Goal: Transaction & Acquisition: Purchase product/service

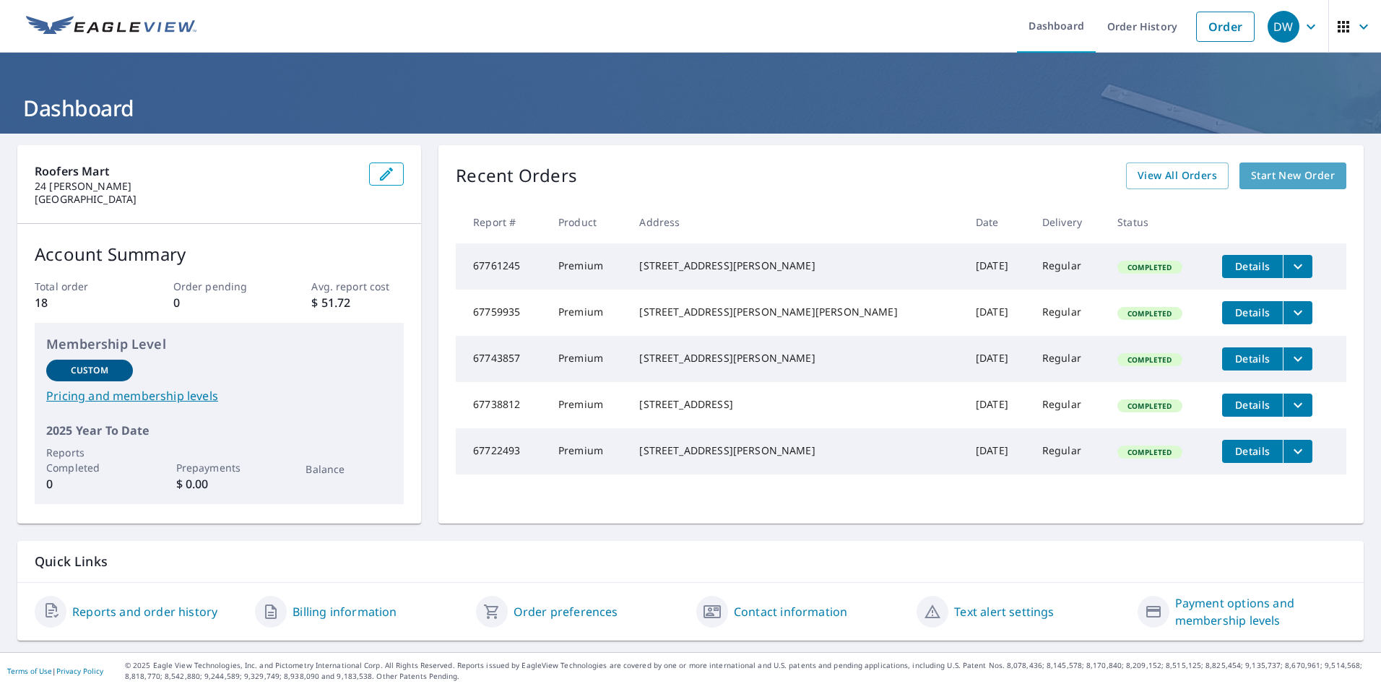
click at [1251, 178] on span "Start New Order" at bounding box center [1293, 176] width 84 height 18
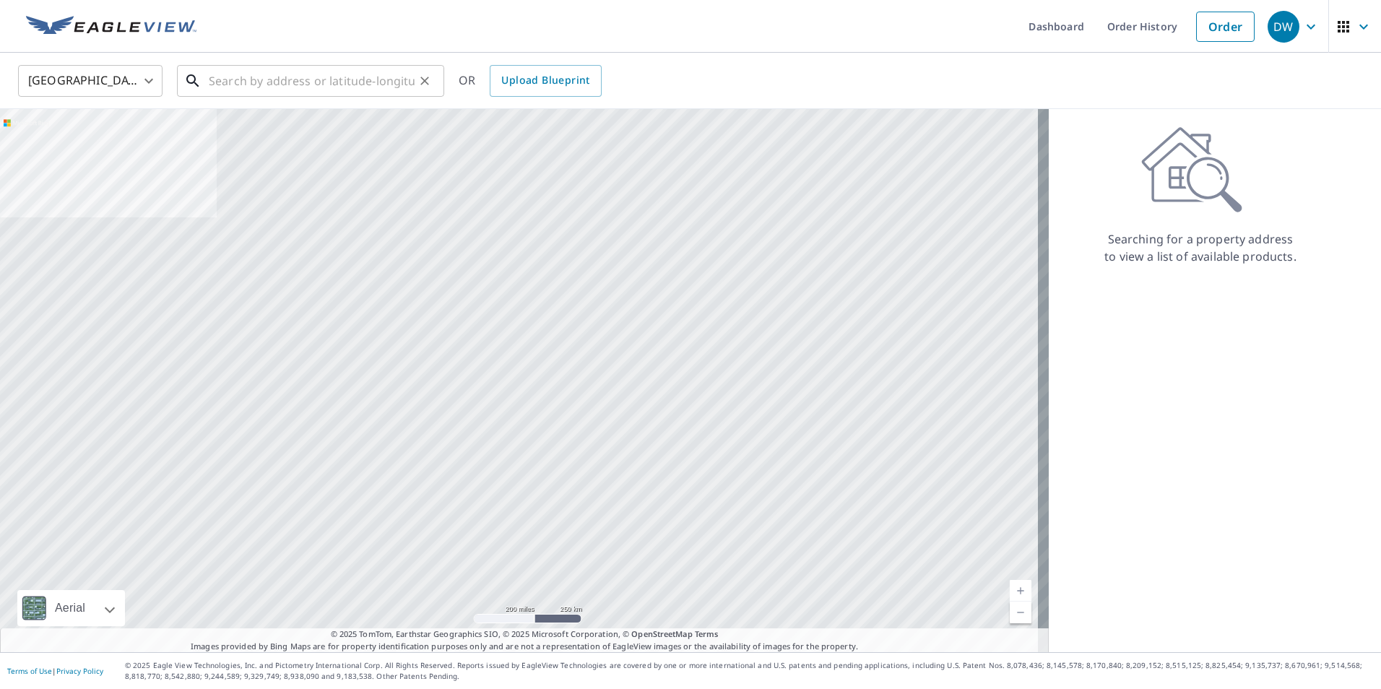
click at [346, 77] on input "text" at bounding box center [312, 81] width 206 height 40
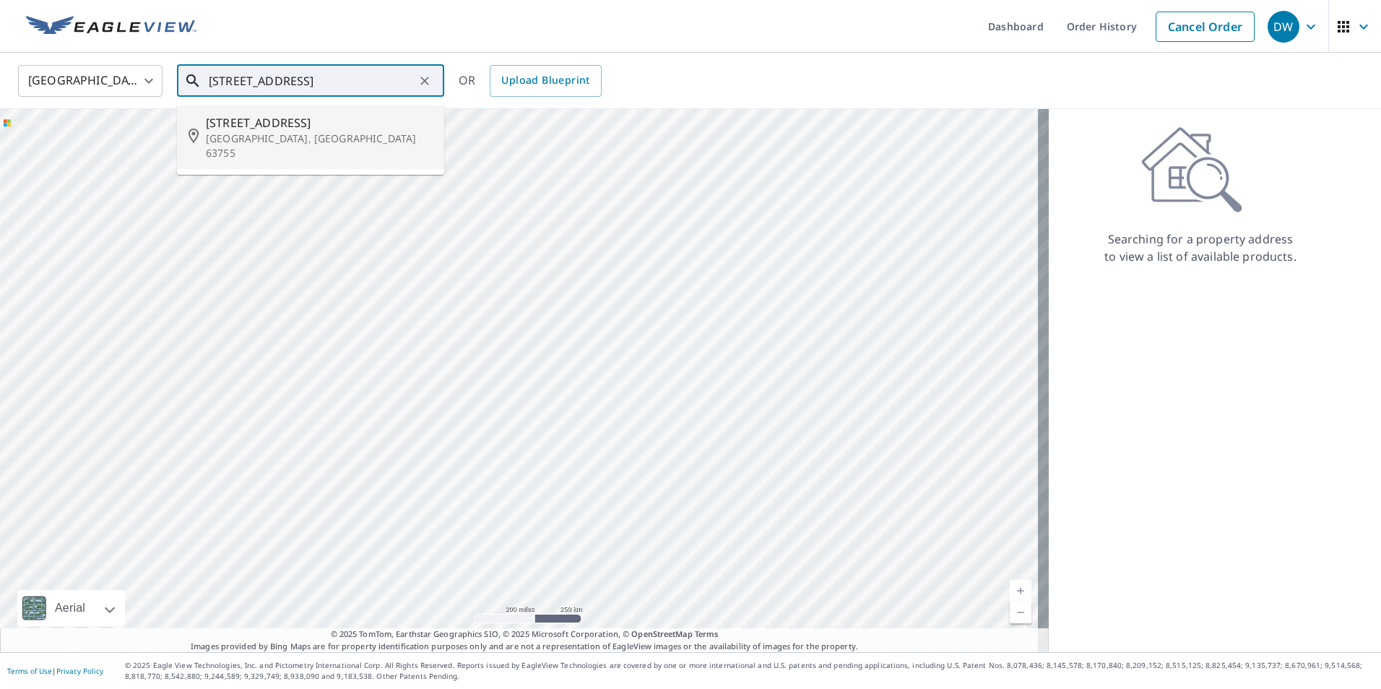
click at [308, 129] on span "[STREET_ADDRESS]" at bounding box center [319, 122] width 227 height 17
type input "[STREET_ADDRESS]"
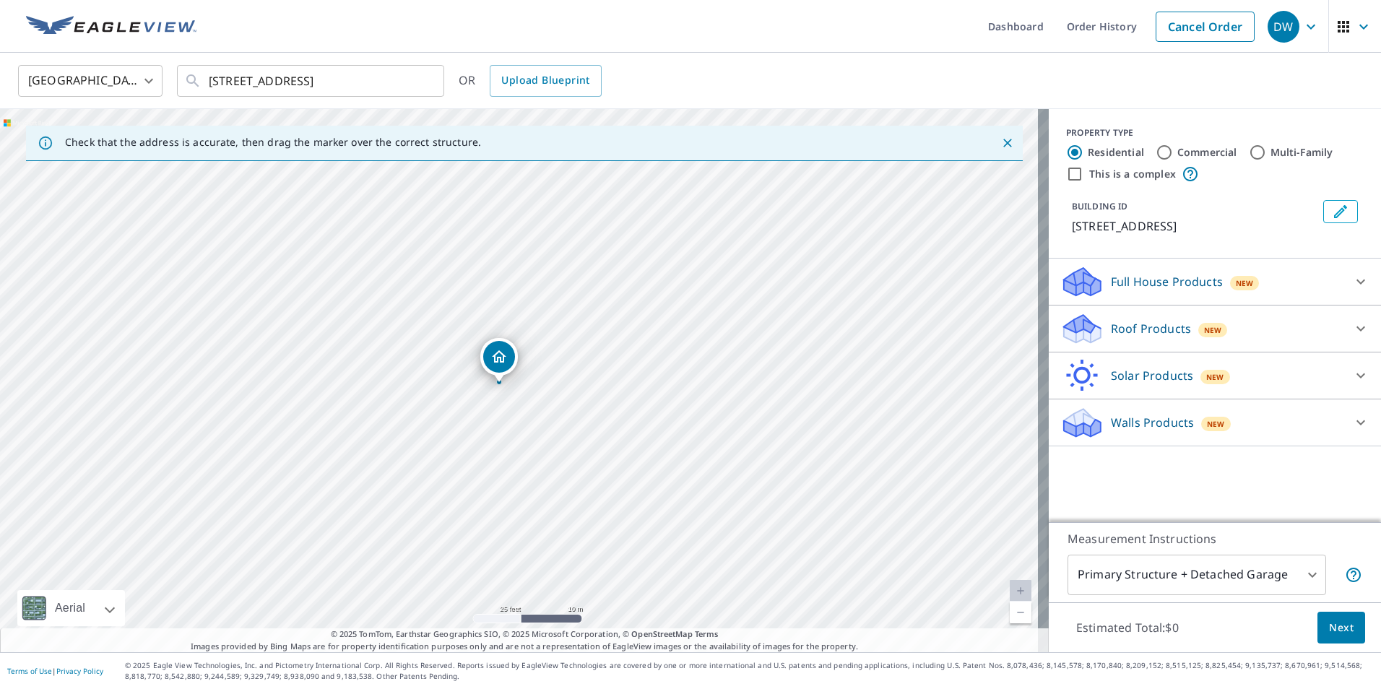
drag, startPoint x: 522, startPoint y: 361, endPoint x: 501, endPoint y: 359, distance: 21.1
click at [1140, 324] on p "Roof Products" at bounding box center [1151, 328] width 80 height 17
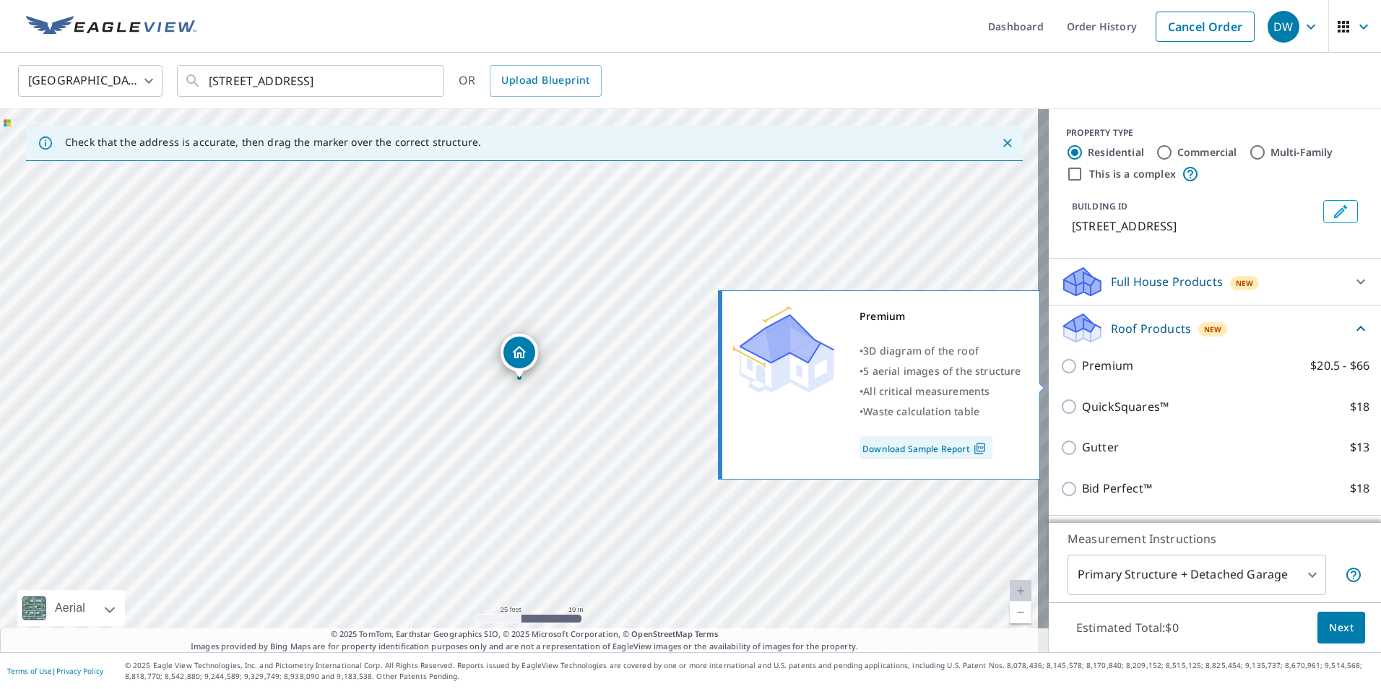
click at [1109, 375] on p "Premium" at bounding box center [1107, 366] width 51 height 18
click at [1082, 375] on input "Premium $20.5 - $66" at bounding box center [1071, 366] width 22 height 17
checkbox input "true"
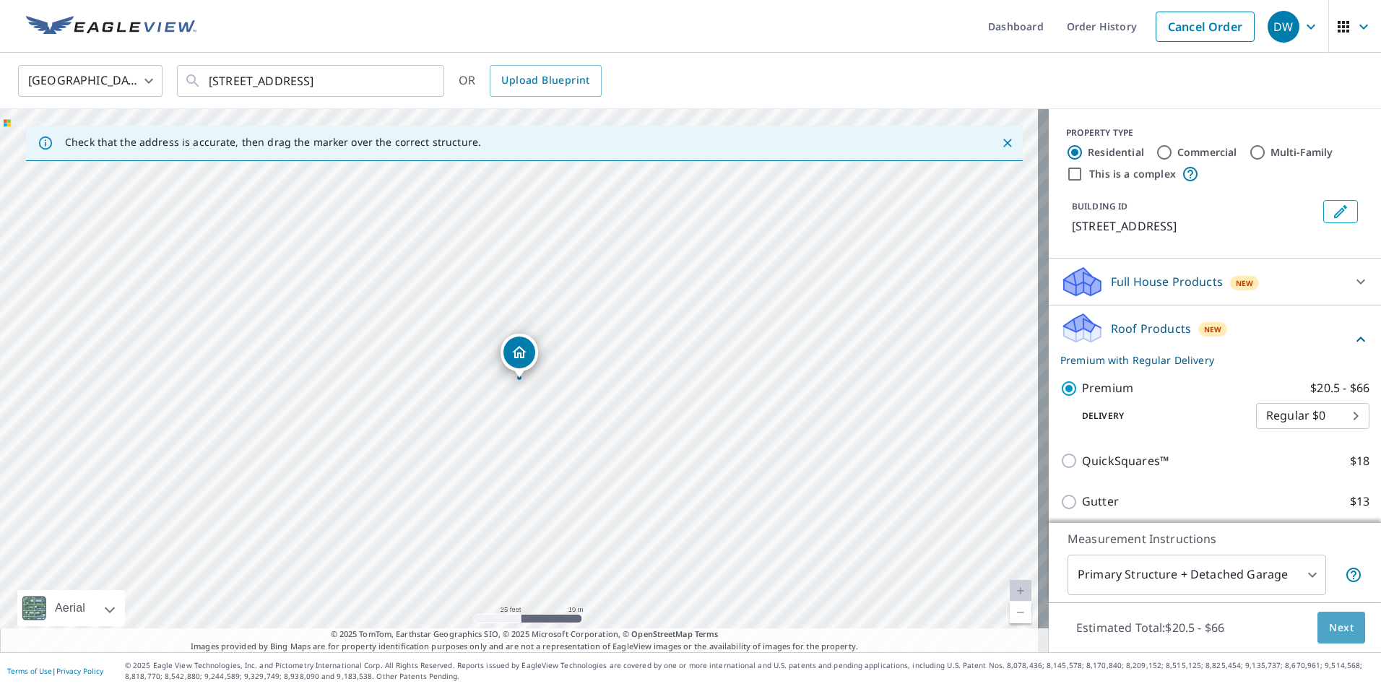
click at [1329, 624] on span "Next" at bounding box center [1341, 628] width 25 height 18
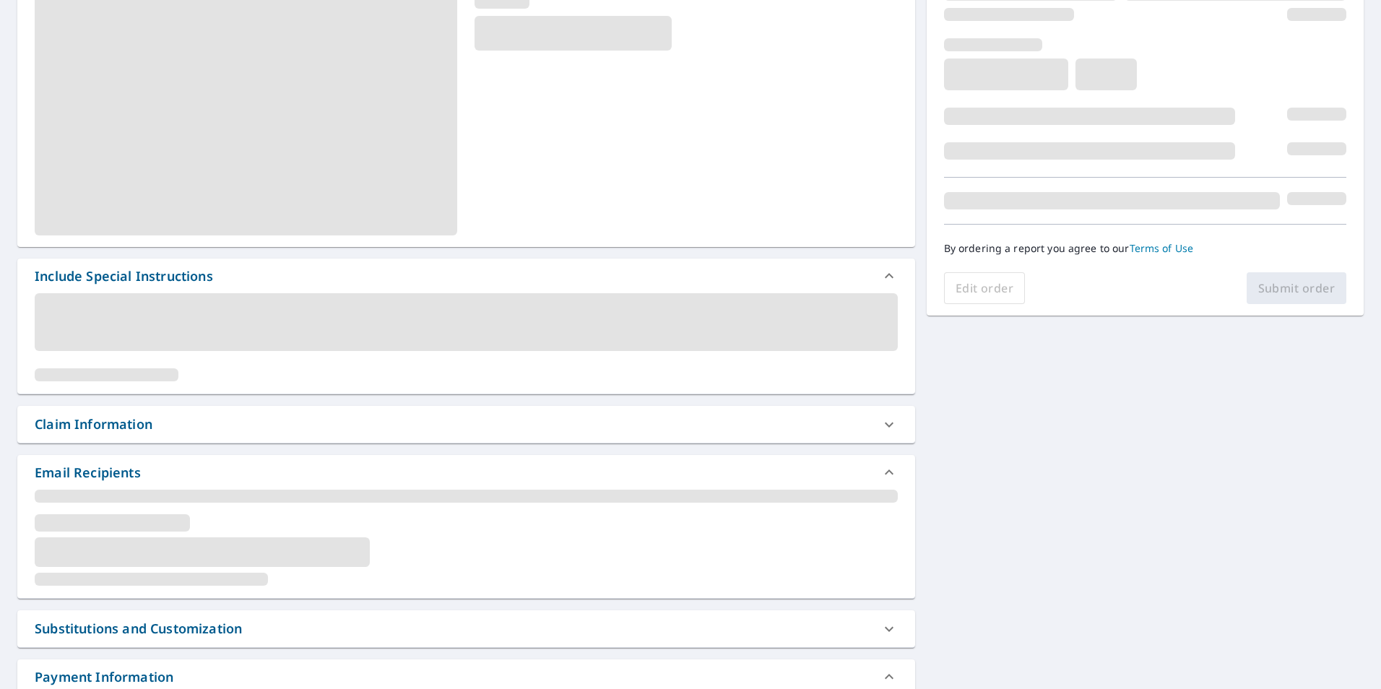
scroll to position [217, 0]
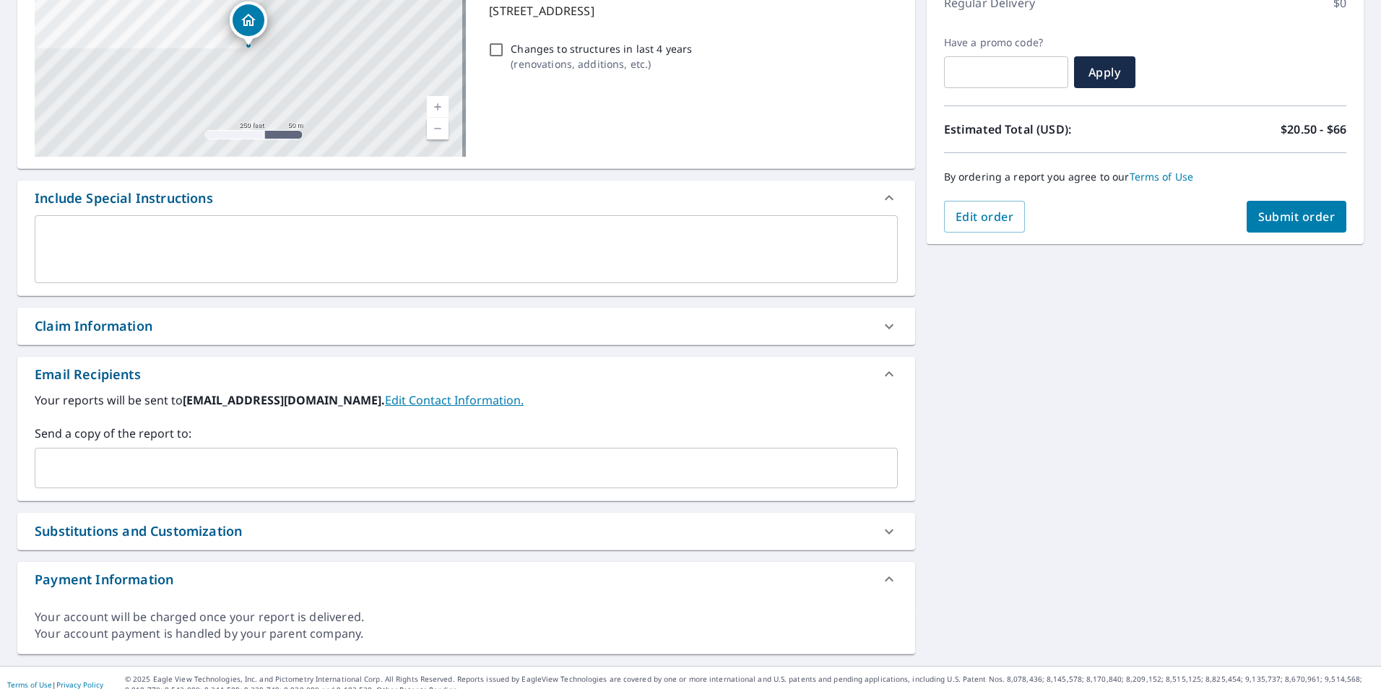
click at [220, 328] on div "Claim Information" at bounding box center [453, 326] width 837 height 20
checkbox input "true"
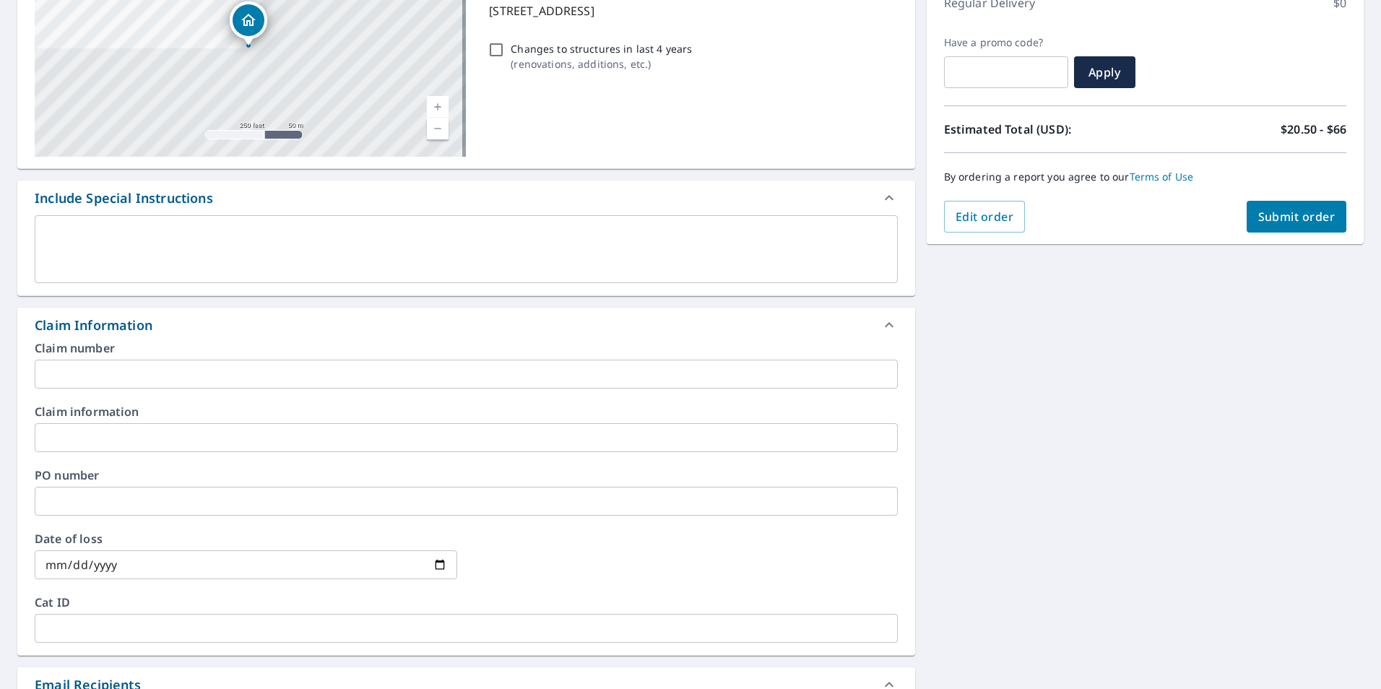
click at [173, 494] on input "text" at bounding box center [466, 501] width 863 height 29
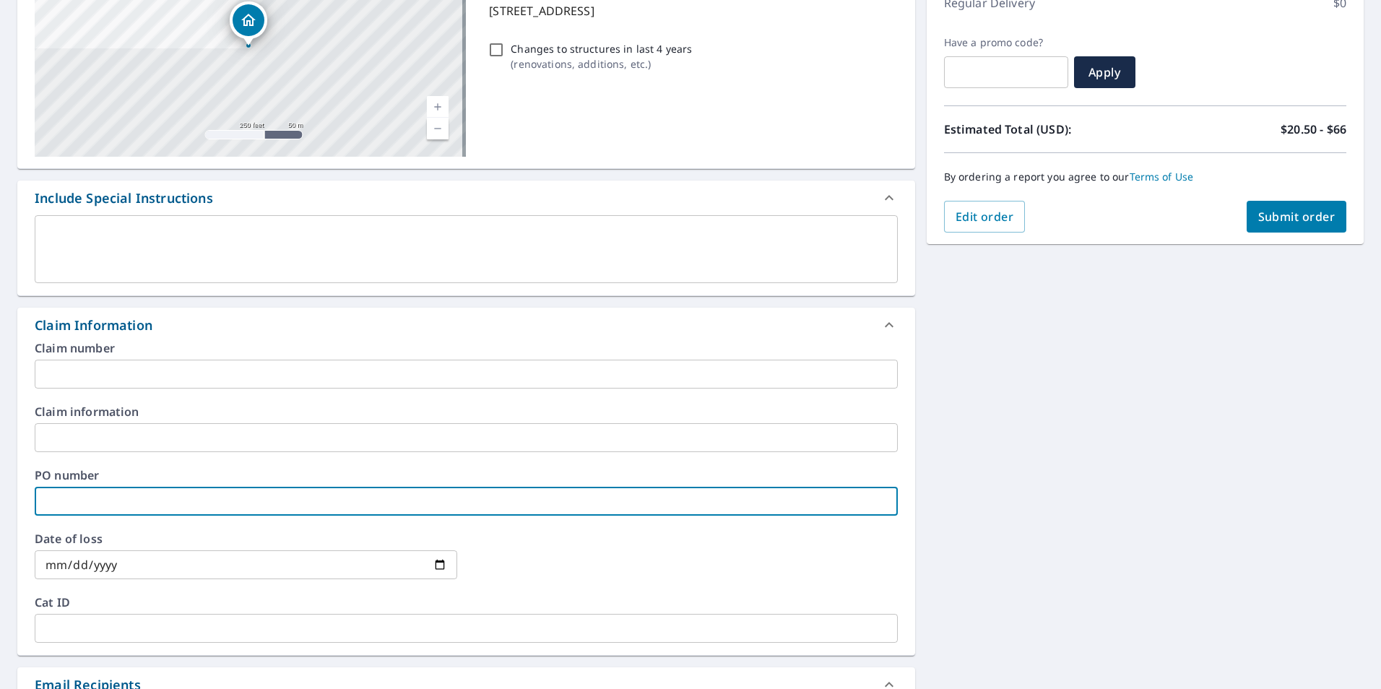
click at [169, 436] on input "text" at bounding box center [466, 437] width 863 height 29
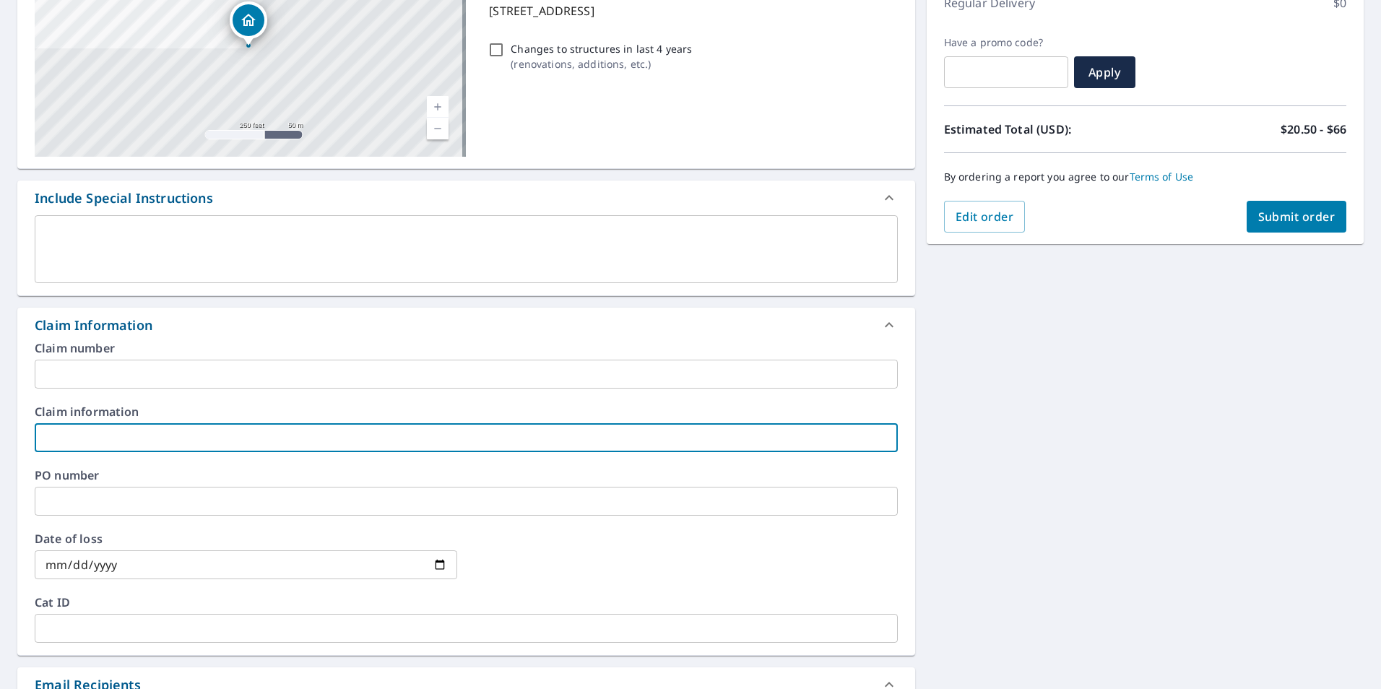
type input "[PERSON_NAME] ROOFING - 6578"
checkbox input "true"
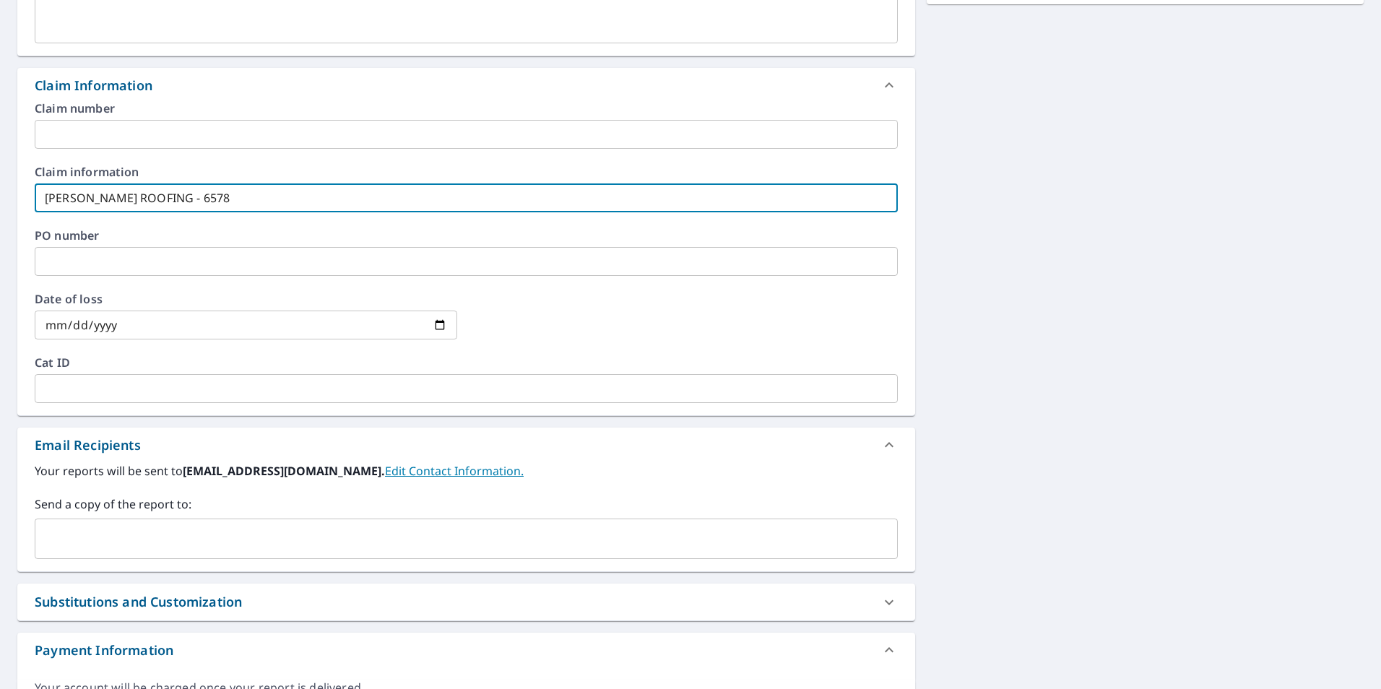
scroll to position [506, 0]
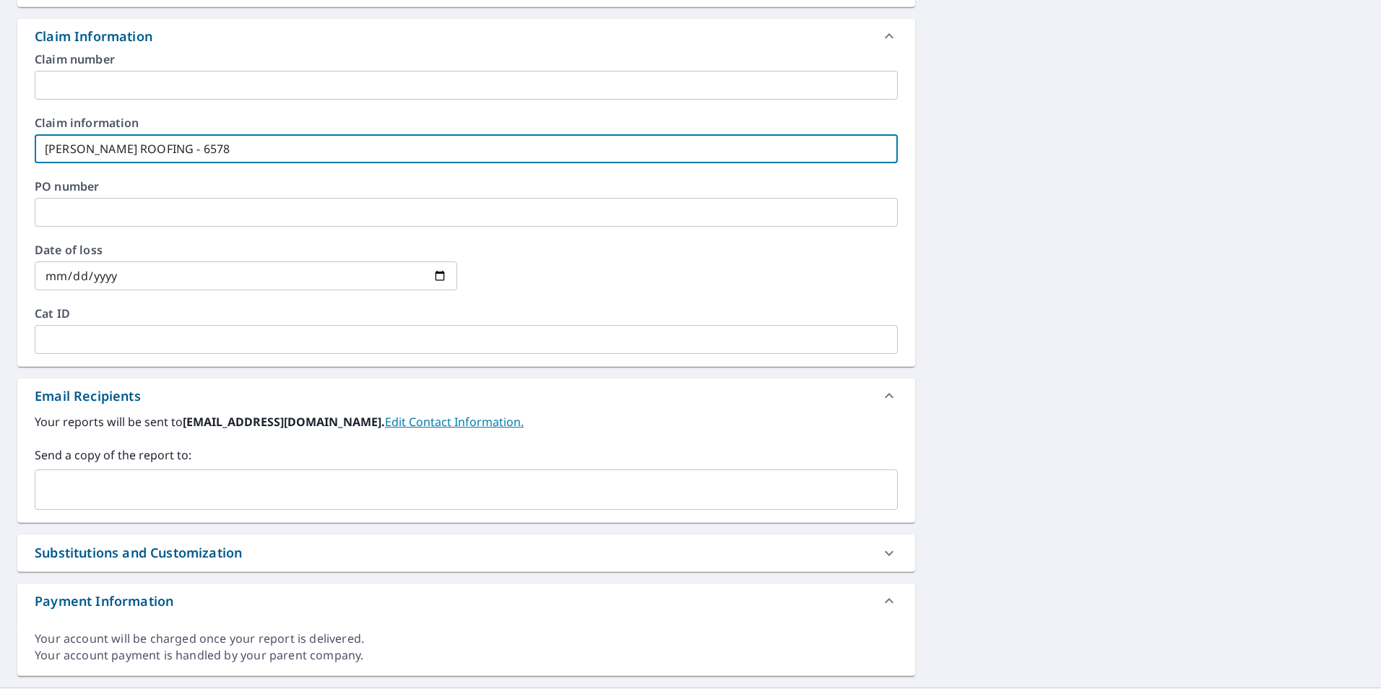
click at [224, 492] on input "text" at bounding box center [455, 489] width 828 height 27
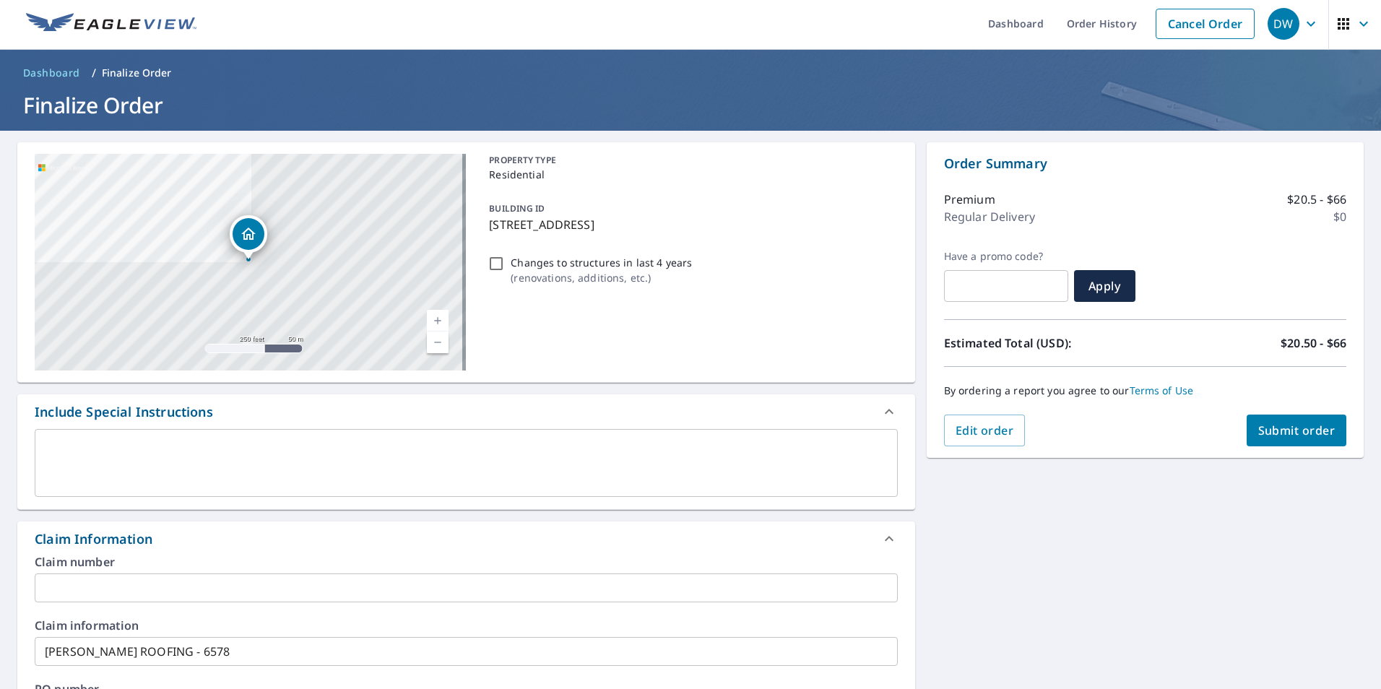
scroll to position [0, 0]
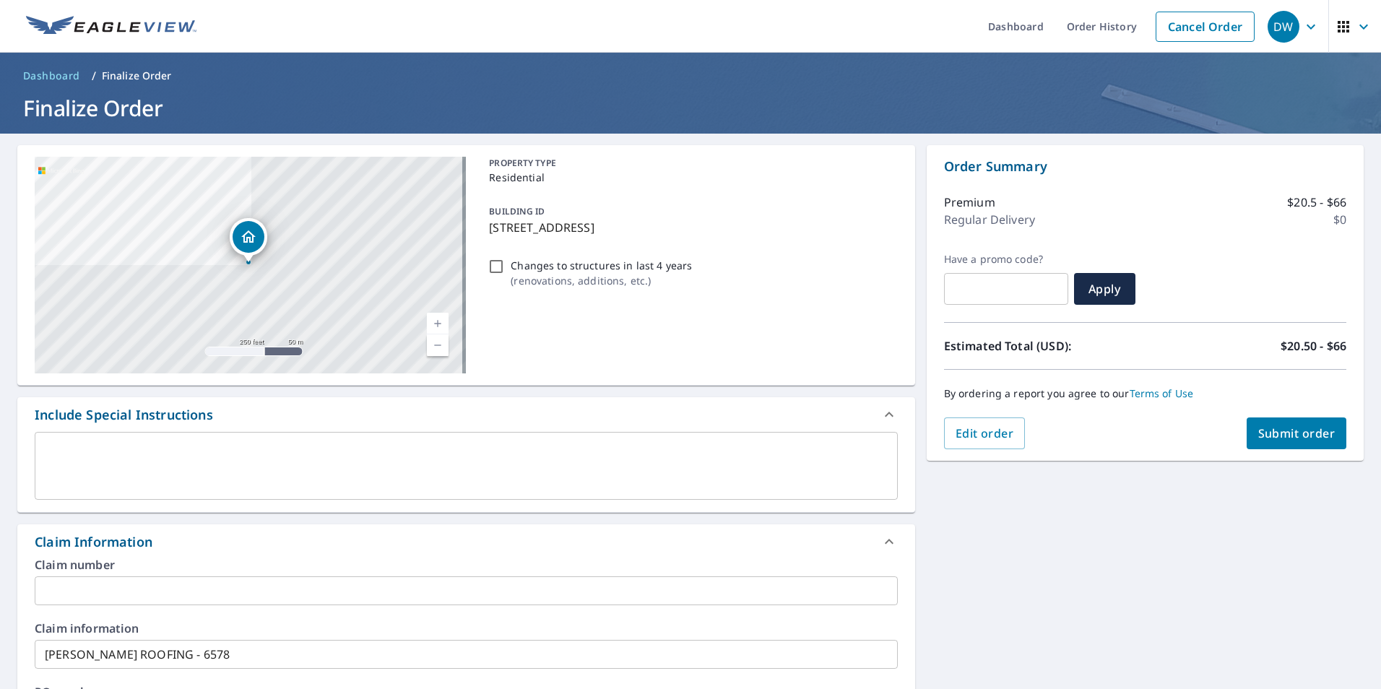
type input "[EMAIL_ADDRESS][DOMAIN_NAME]"
click at [1304, 442] on button "Submit order" at bounding box center [1297, 433] width 100 height 32
checkbox input "true"
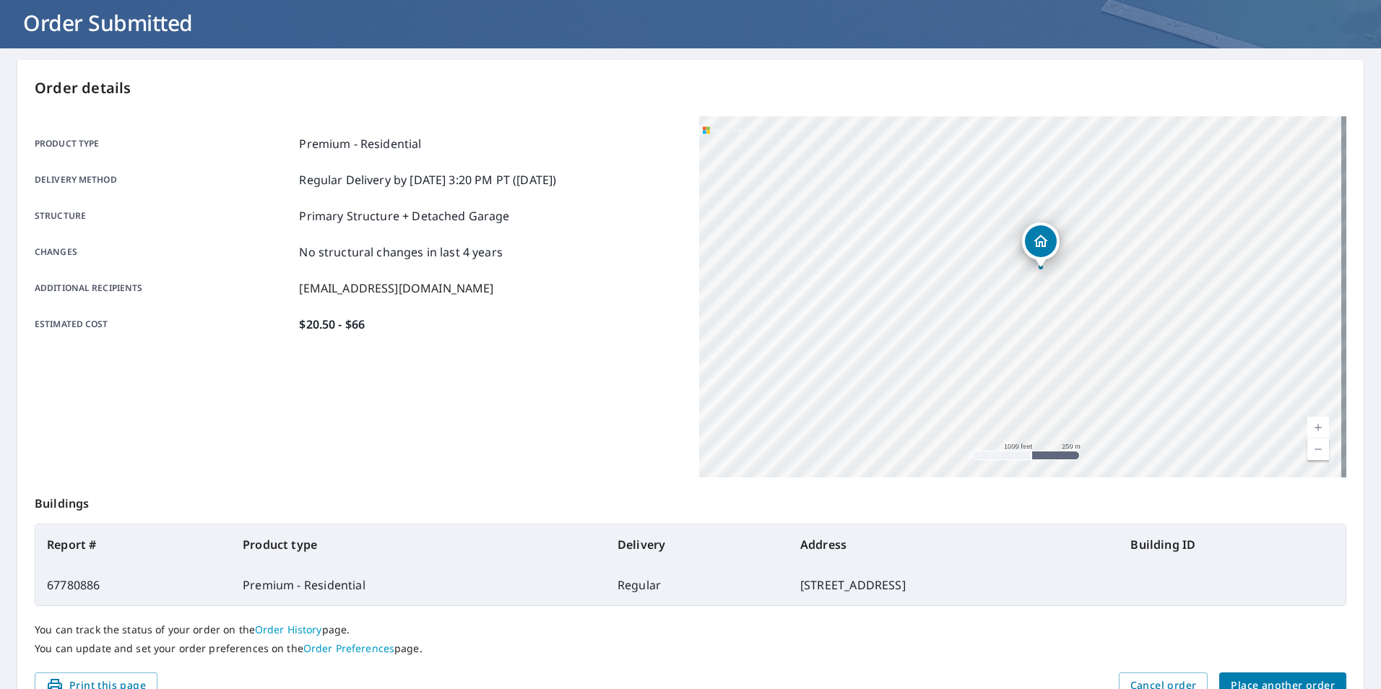
scroll to position [161, 0]
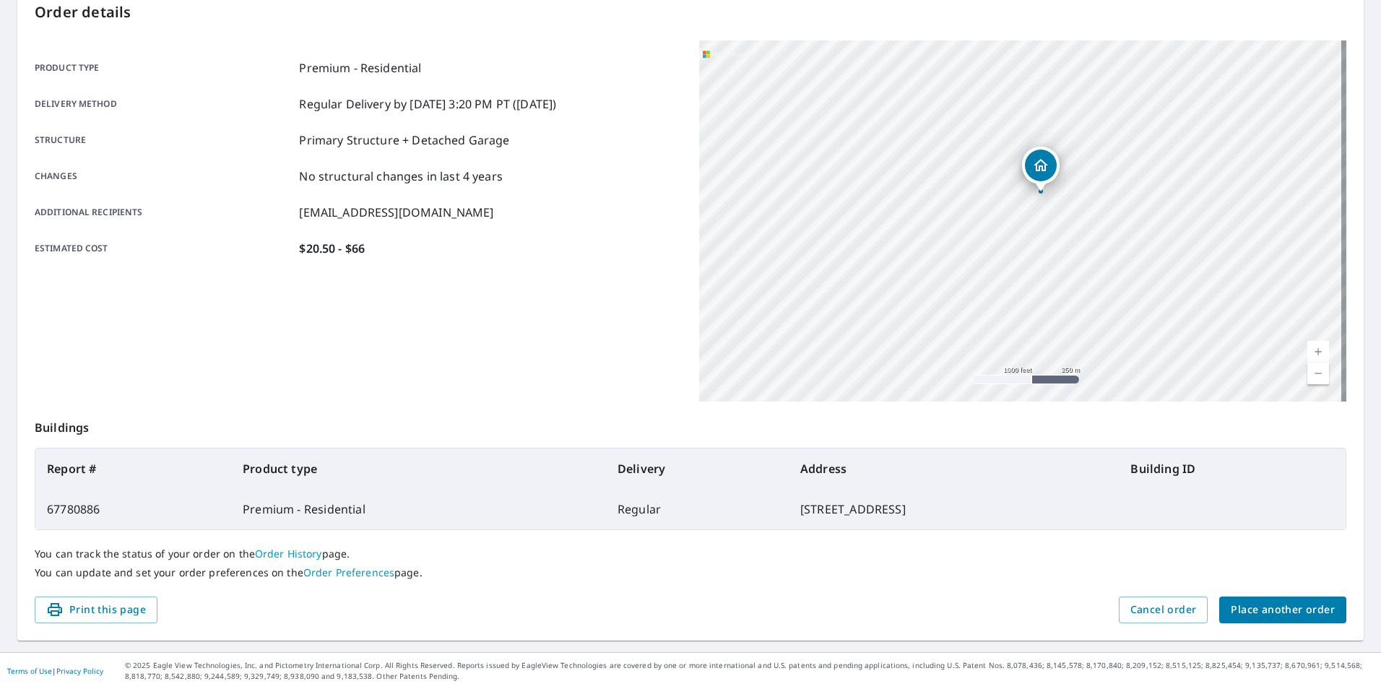
click at [1292, 612] on span "Place another order" at bounding box center [1283, 610] width 104 height 18
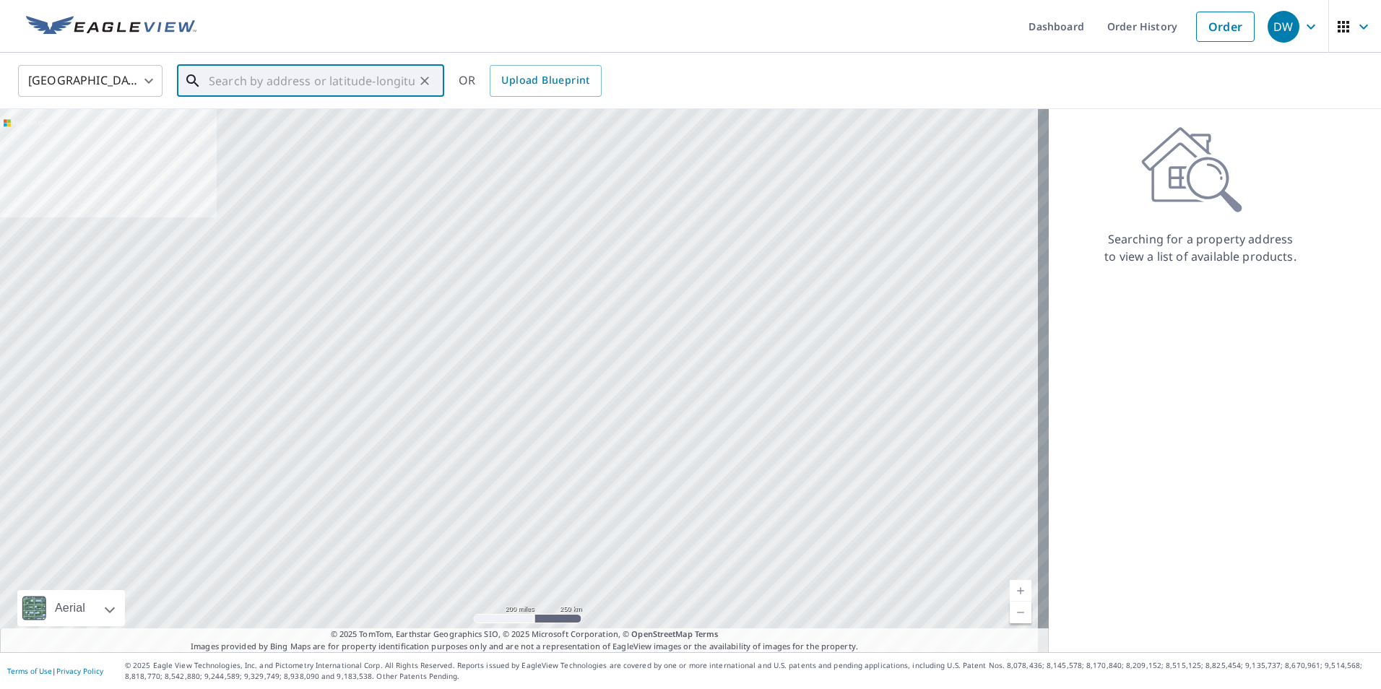
click at [348, 79] on input "text" at bounding box center [312, 81] width 206 height 40
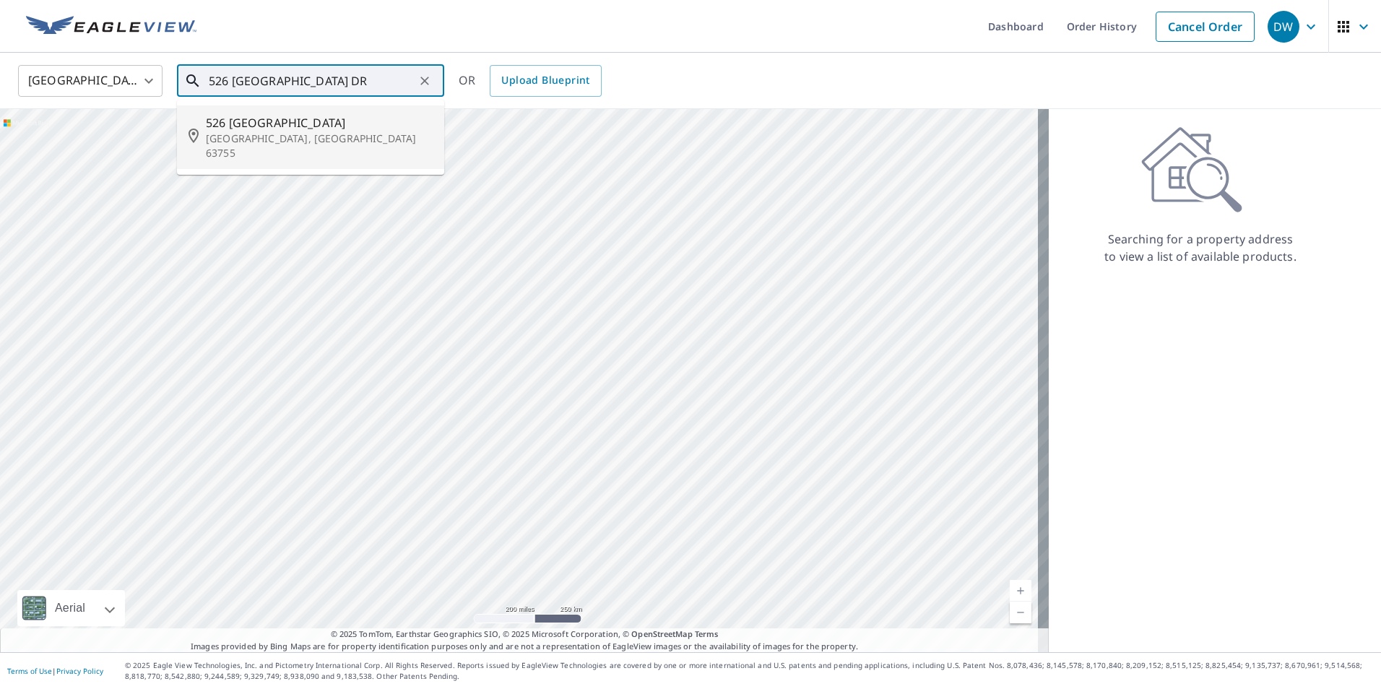
click at [305, 129] on span "526 [GEOGRAPHIC_DATA]" at bounding box center [319, 122] width 227 height 17
type input "[STREET_ADDRESS][PERSON_NAME]"
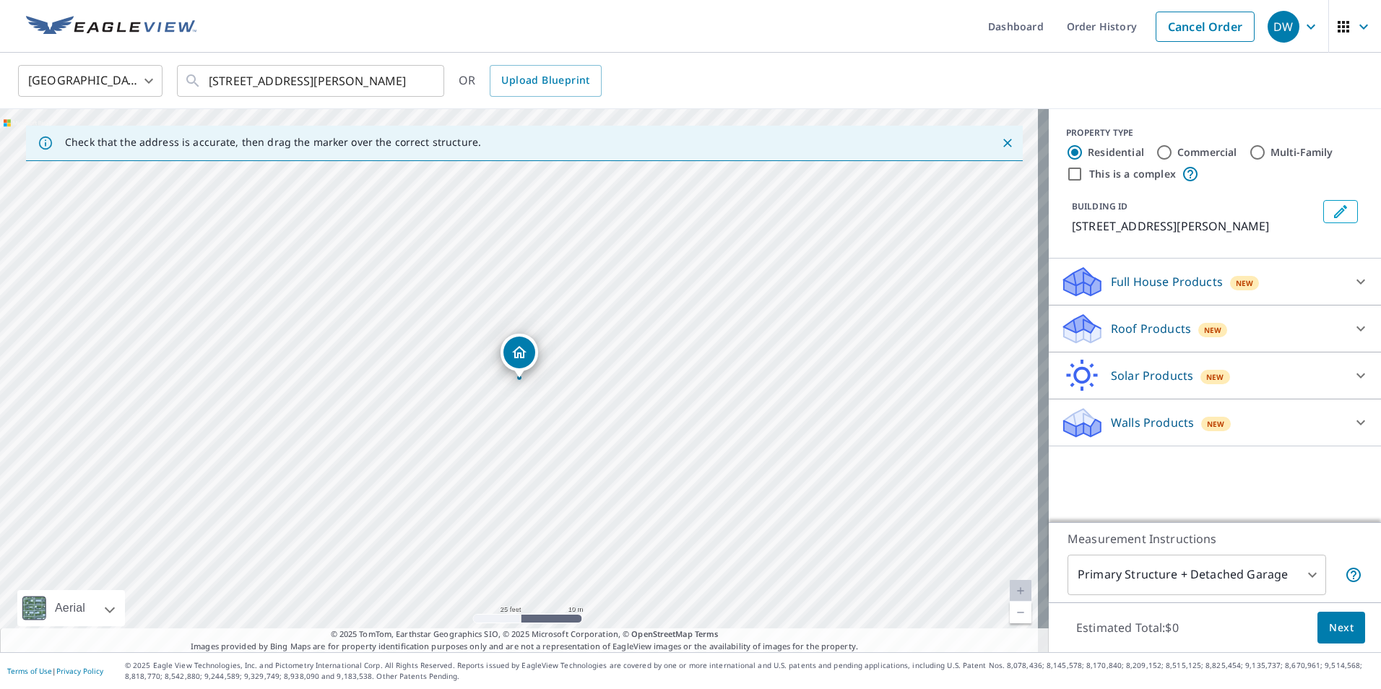
click at [1136, 324] on p "Roof Products" at bounding box center [1151, 328] width 80 height 17
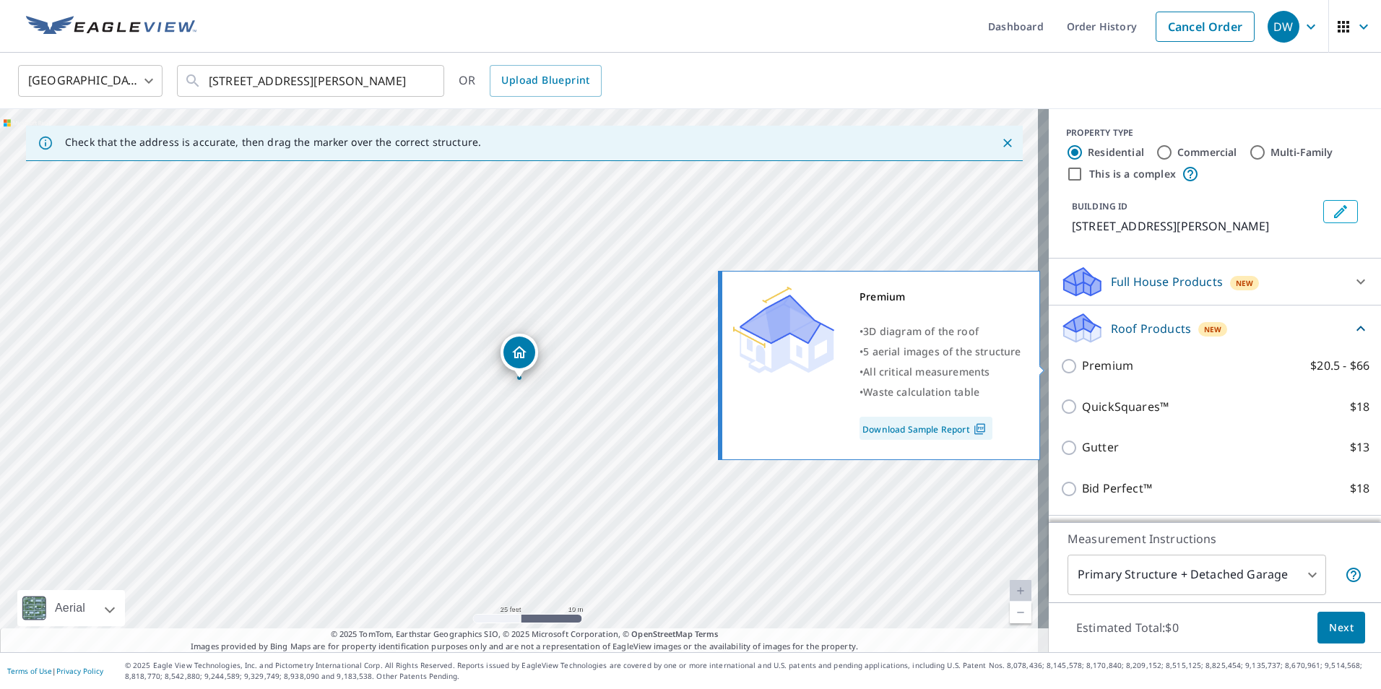
click at [1107, 366] on p "Premium" at bounding box center [1107, 366] width 51 height 18
click at [1082, 366] on input "Premium $20.5 - $66" at bounding box center [1071, 366] width 22 height 17
checkbox input "true"
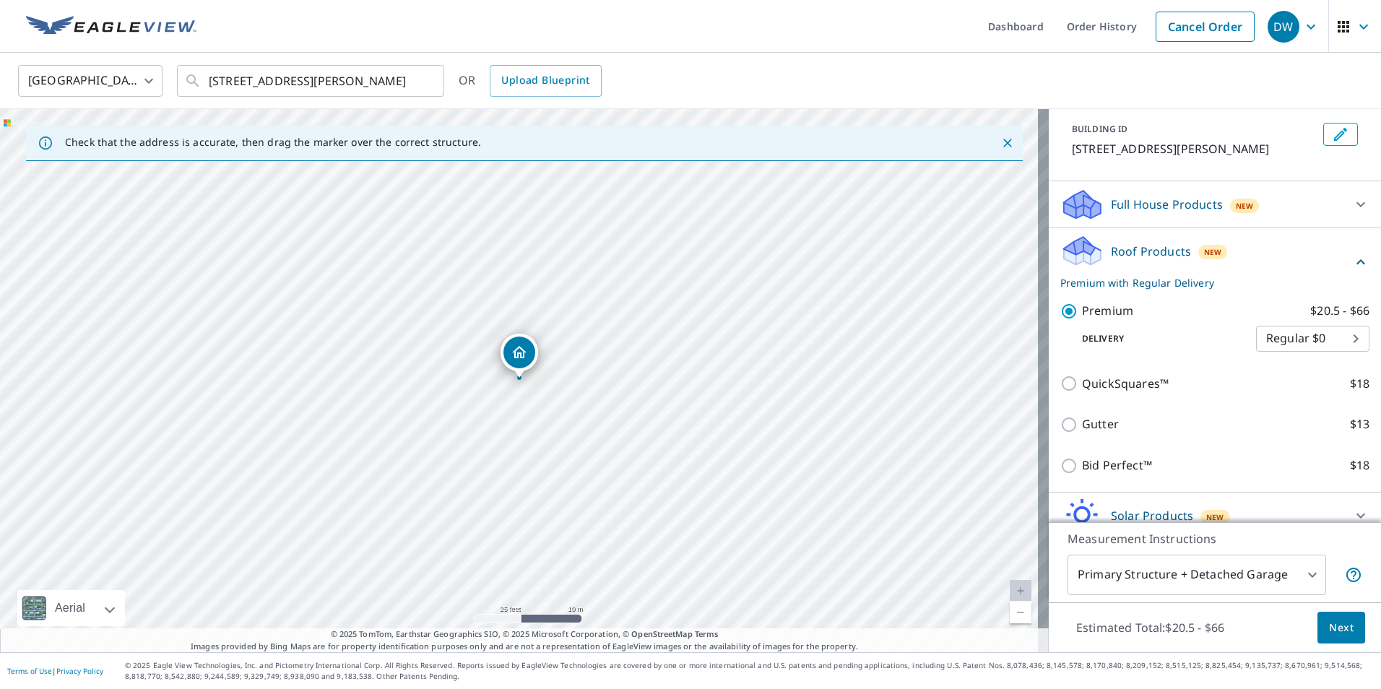
scroll to position [142, 0]
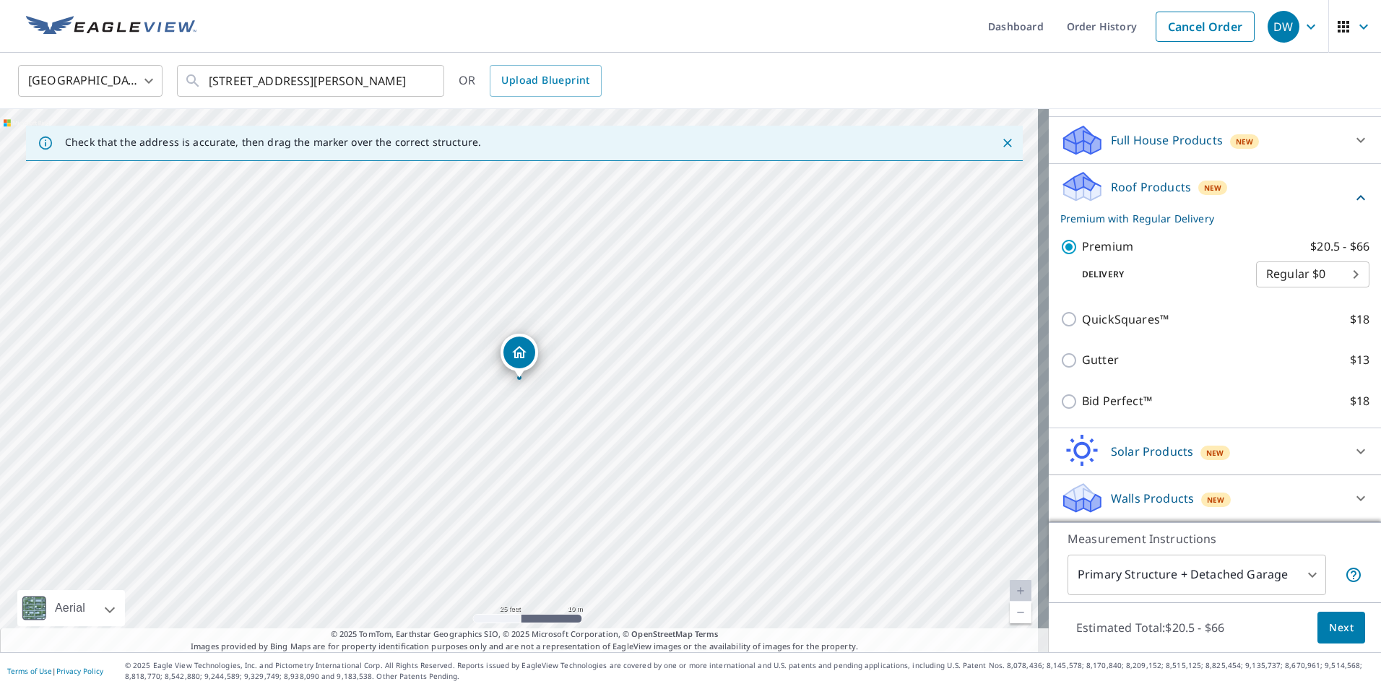
click at [1338, 623] on span "Next" at bounding box center [1341, 628] width 25 height 18
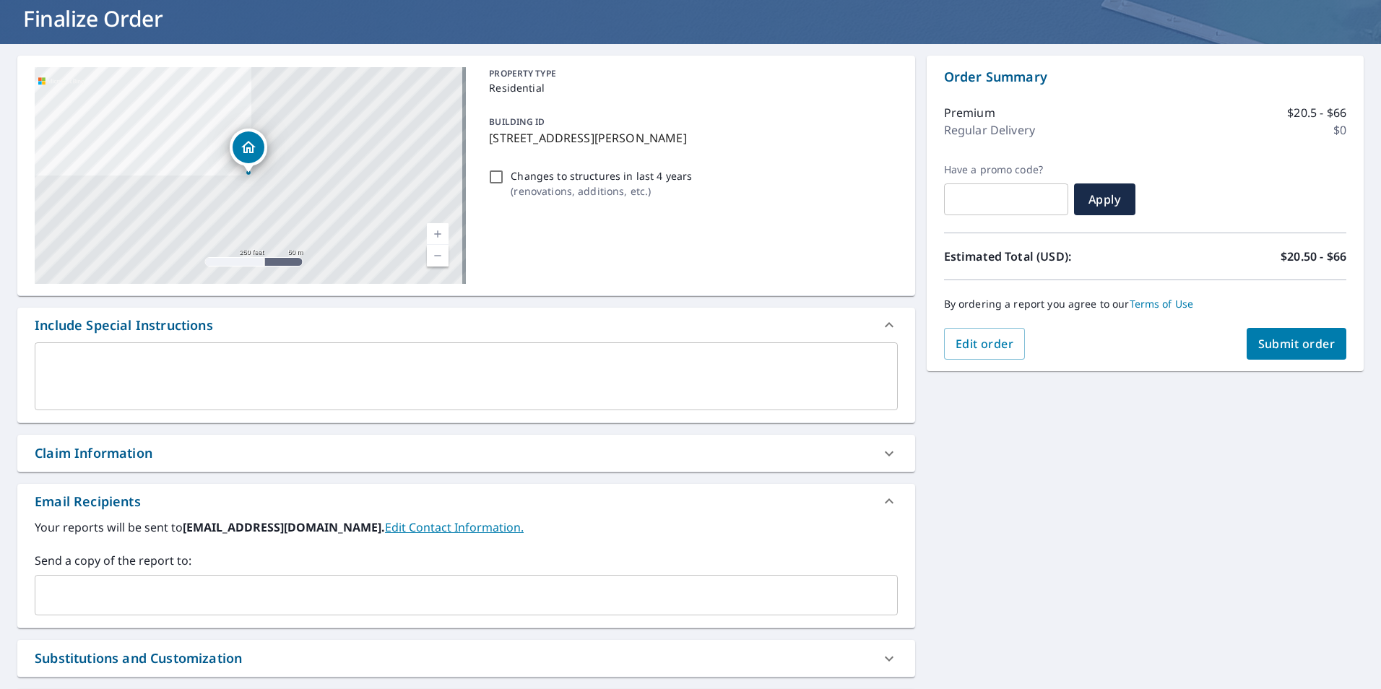
scroll to position [217, 0]
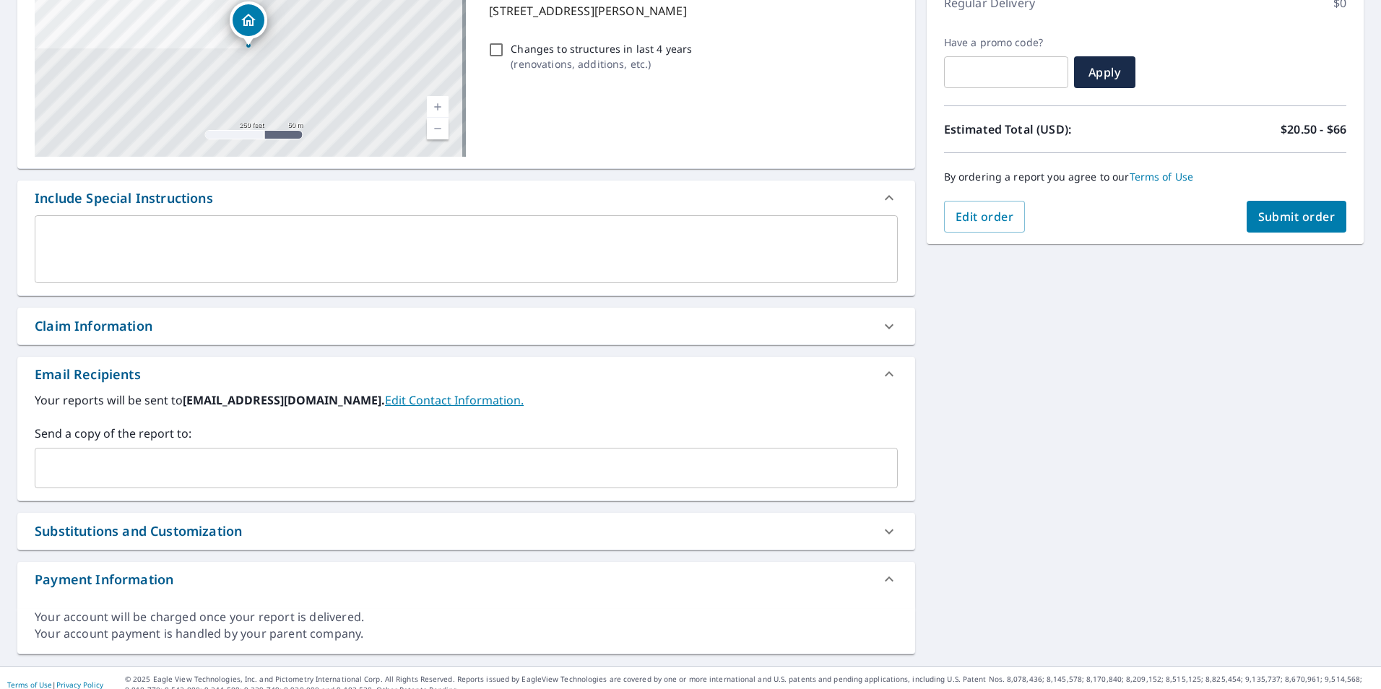
click at [212, 313] on div "Claim Information" at bounding box center [466, 326] width 898 height 37
checkbox input "true"
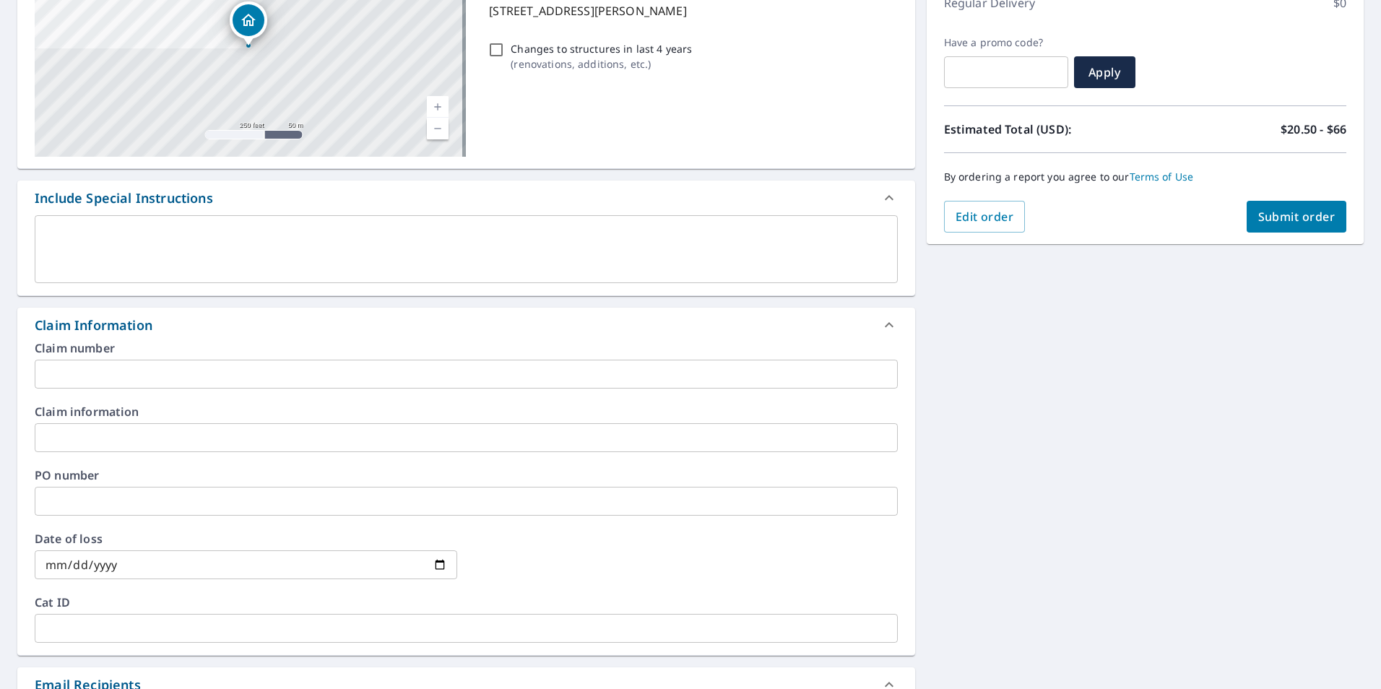
click at [149, 486] on div "PO number ​" at bounding box center [466, 492] width 863 height 46
click at [147, 495] on input "text" at bounding box center [466, 501] width 863 height 29
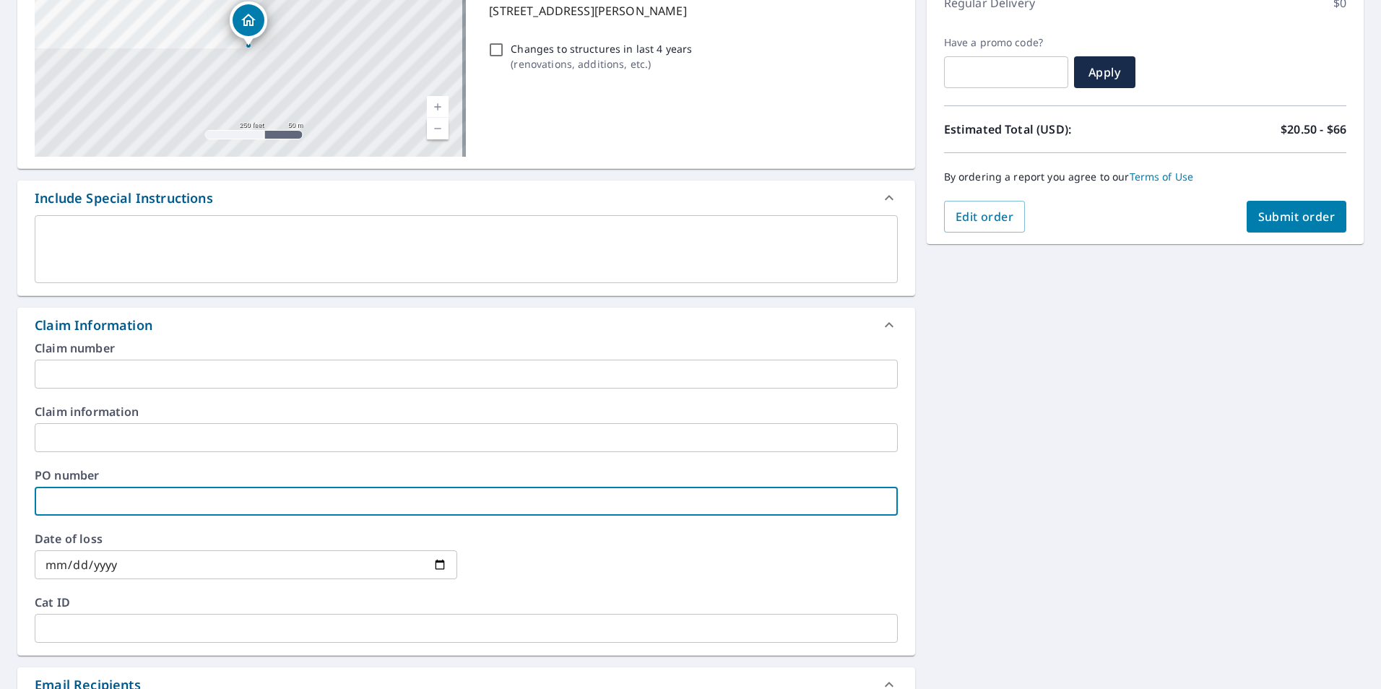
click at [173, 432] on input "text" at bounding box center [466, 437] width 863 height 29
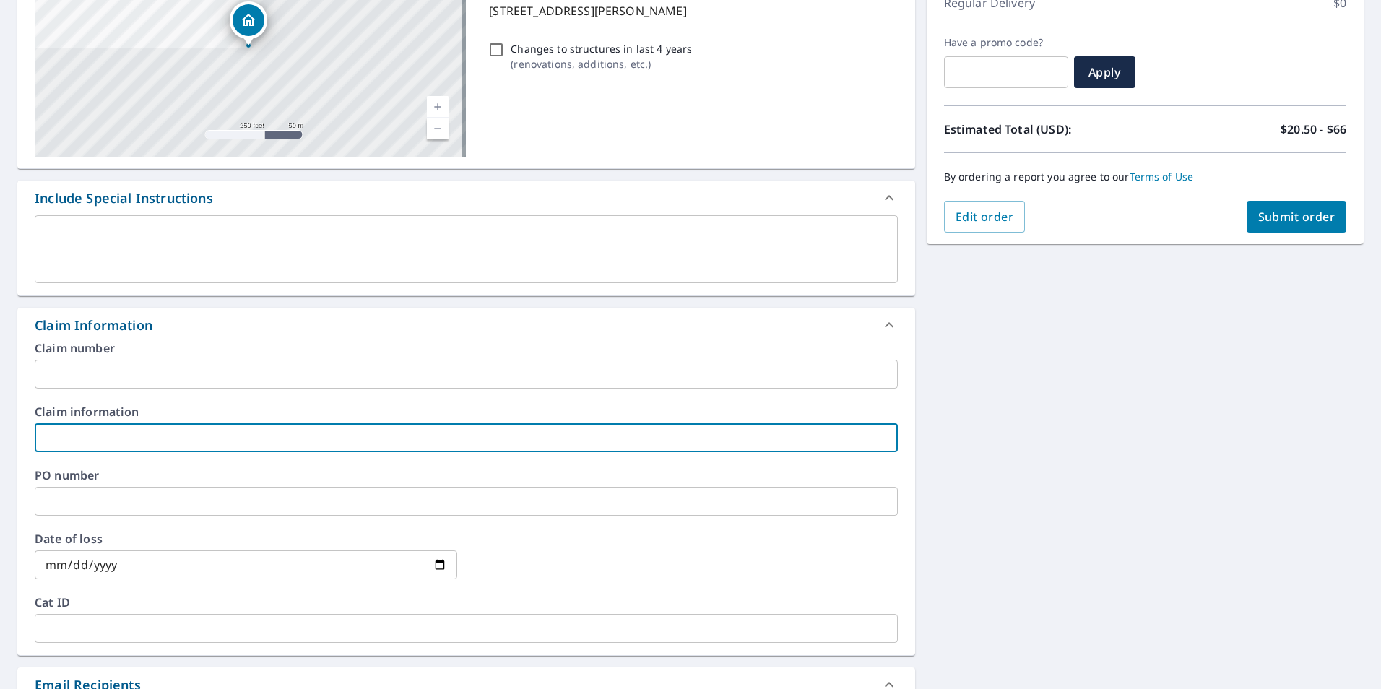
type input "[PERSON_NAME] ROOFING - 6578"
checkbox input "true"
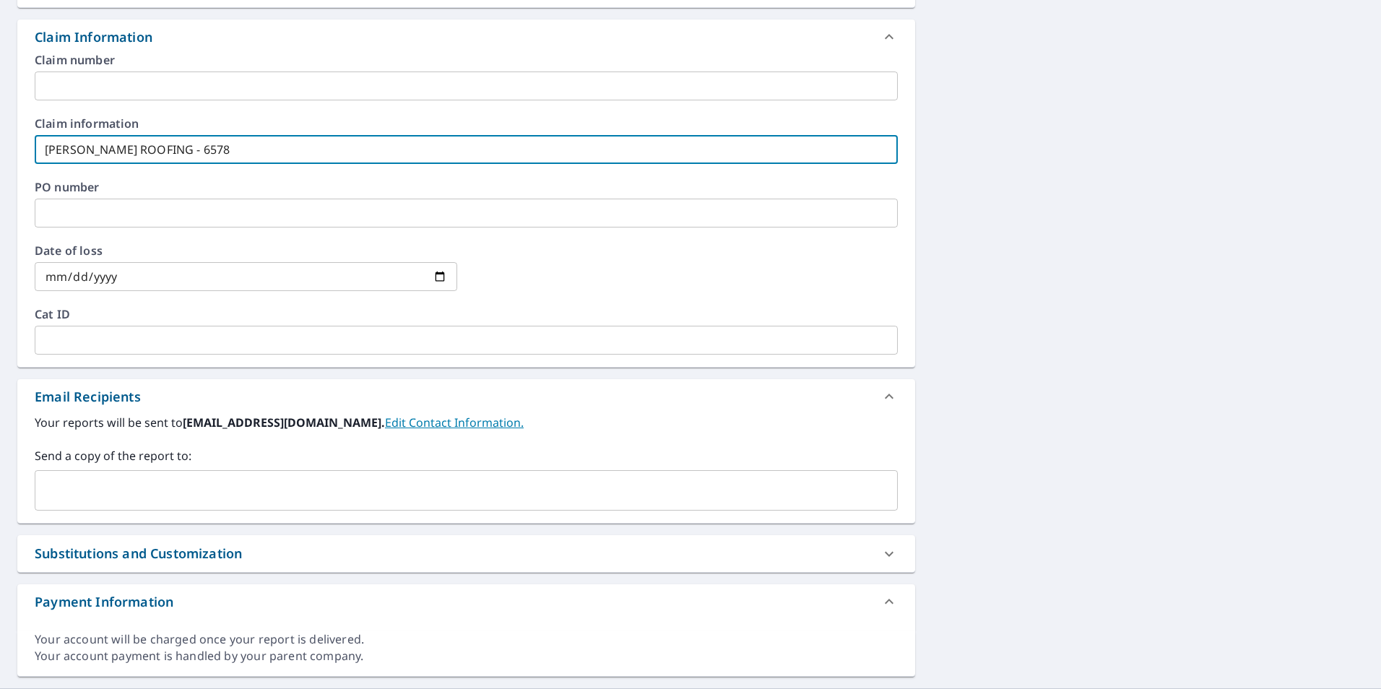
scroll to position [506, 0]
click at [296, 486] on input "text" at bounding box center [455, 489] width 828 height 27
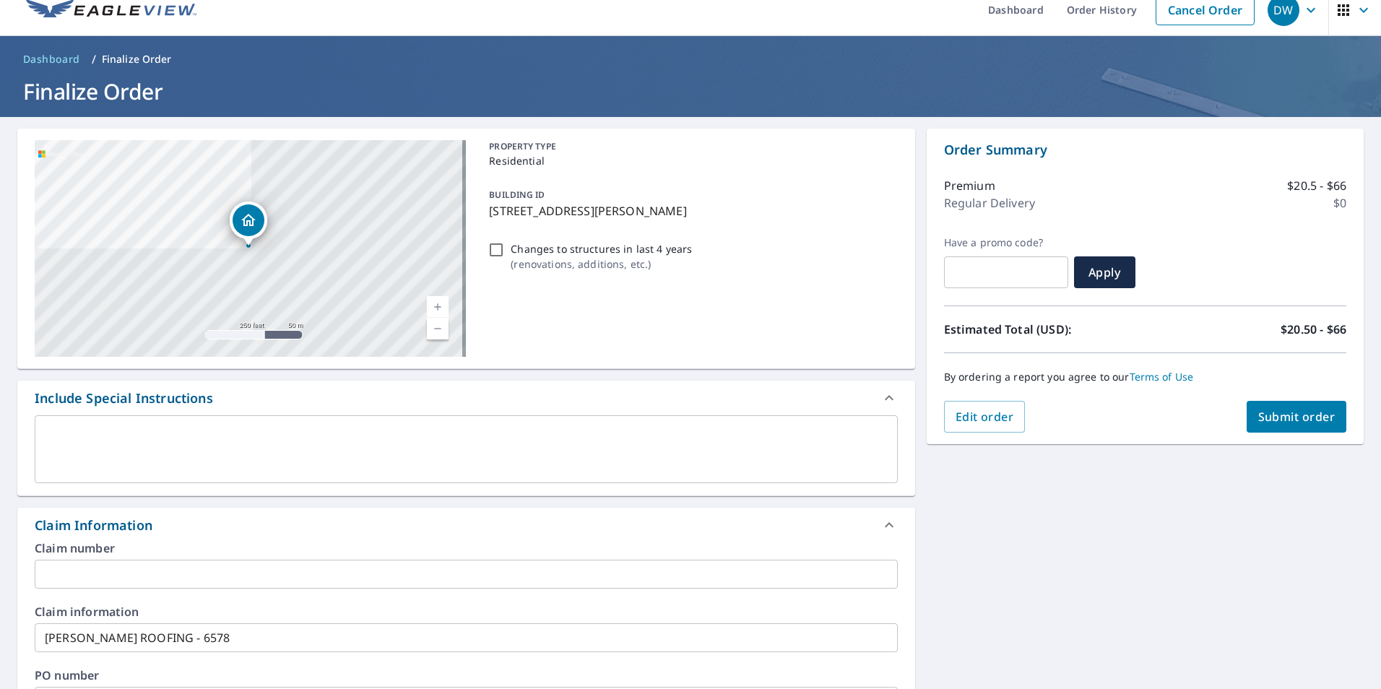
scroll to position [0, 0]
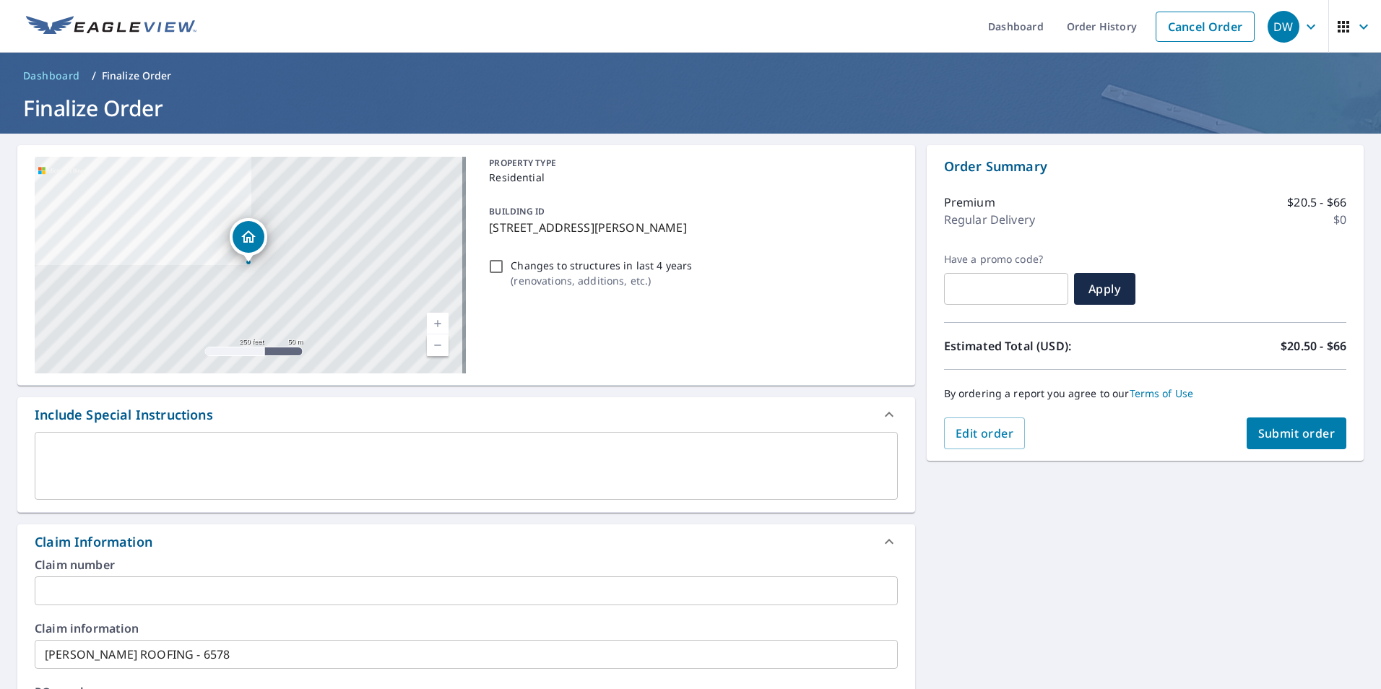
type input "[EMAIL_ADDRESS][DOMAIN_NAME]"
click at [1274, 430] on span "Submit order" at bounding box center [1296, 433] width 77 height 16
checkbox input "true"
